Goal: Find specific page/section: Find specific page/section

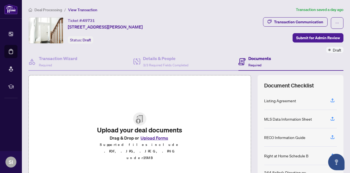
scroll to position [64, 0]
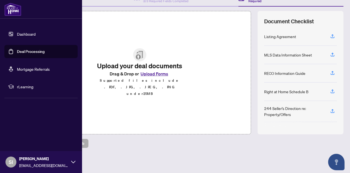
drag, startPoint x: 1, startPoint y: 15, endPoint x: 6, endPoint y: 15, distance: 5.5
click at [0, 17] on div at bounding box center [41, 9] width 82 height 19
click at [29, 35] on link "Dashboard" at bounding box center [26, 33] width 19 height 5
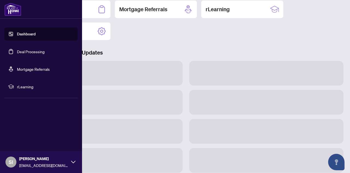
scroll to position [63, 0]
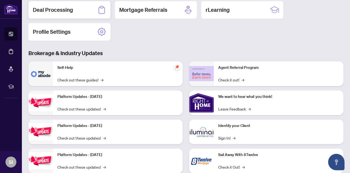
click at [60, 11] on h2 "Deal Processing" at bounding box center [53, 10] width 40 height 8
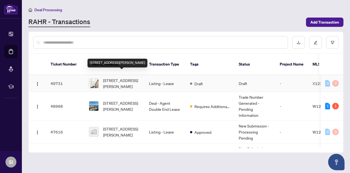
click at [123, 77] on span "[STREET_ADDRESS][PERSON_NAME]" at bounding box center [121, 83] width 37 height 12
